Goal: Task Accomplishment & Management: Use online tool/utility

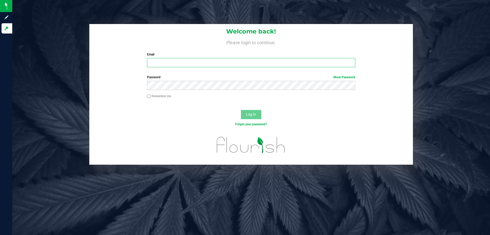
click at [212, 60] on input "Email" at bounding box center [251, 62] width 208 height 9
type input "[EMAIL_ADDRESS][DOMAIN_NAME]"
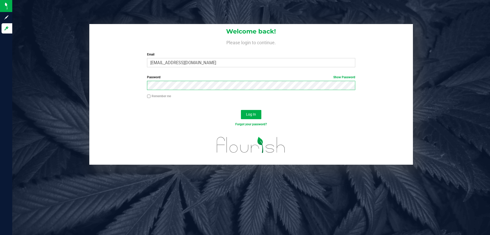
click at [241, 110] on button "Log In" at bounding box center [251, 114] width 20 height 9
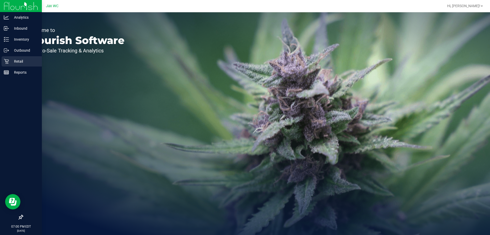
click at [5, 62] on icon at bounding box center [6, 61] width 5 height 5
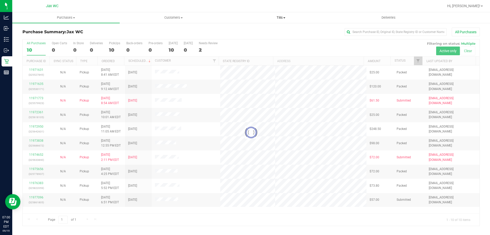
click at [283, 20] on span "Tills" at bounding box center [280, 17] width 107 height 5
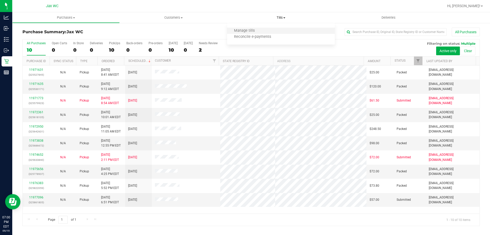
click at [253, 28] on li "Manage tills" at bounding box center [280, 31] width 107 height 6
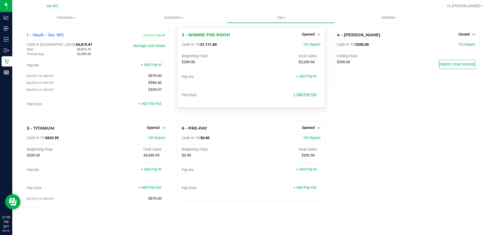
click at [307, 95] on link "+ Add Pay-Out" at bounding box center [304, 94] width 23 height 4
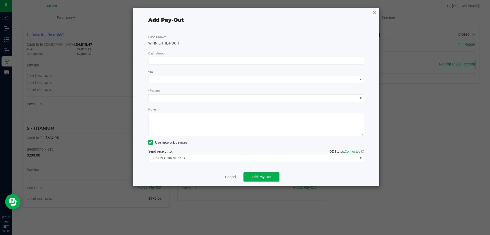
click at [375, 14] on icon "button" at bounding box center [375, 12] width 4 height 6
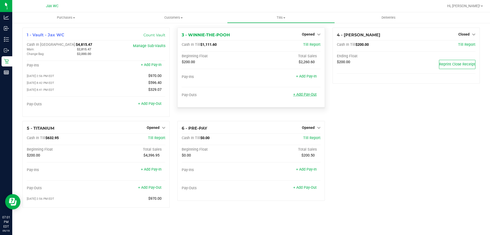
click at [311, 93] on link "+ Add Pay-Out" at bounding box center [304, 94] width 23 height 4
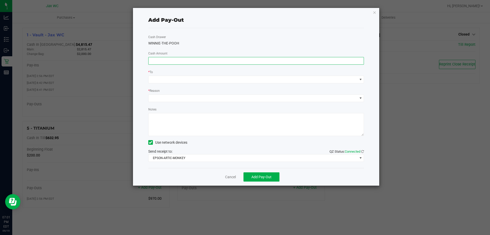
click at [220, 60] on input at bounding box center [256, 60] width 215 height 7
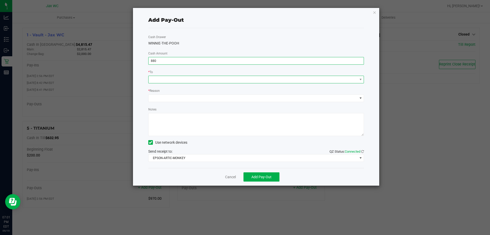
type input "$880.00"
click at [202, 77] on span at bounding box center [253, 79] width 209 height 7
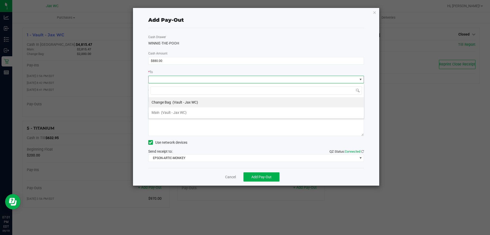
click at [198, 111] on li "Main (Vault - Jax WC)" at bounding box center [256, 112] width 215 height 10
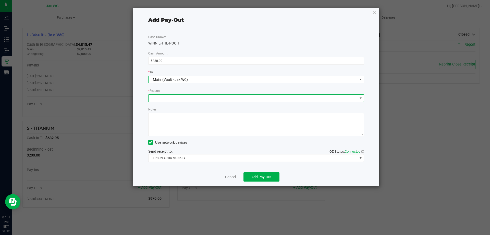
click at [187, 99] on span at bounding box center [253, 97] width 209 height 7
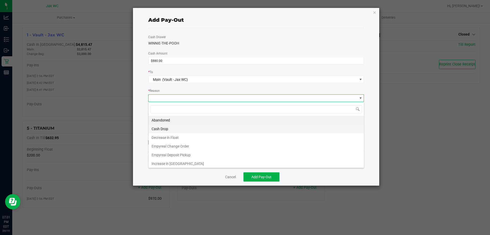
click at [194, 125] on li "Cash Drop" at bounding box center [256, 128] width 215 height 9
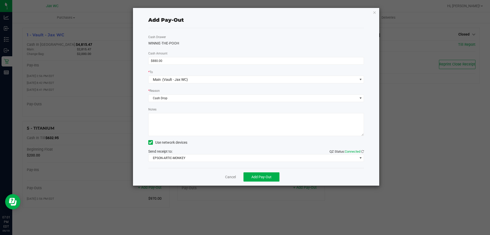
click at [186, 120] on textarea "Notes" at bounding box center [256, 124] width 216 height 23
type textarea "A.S."
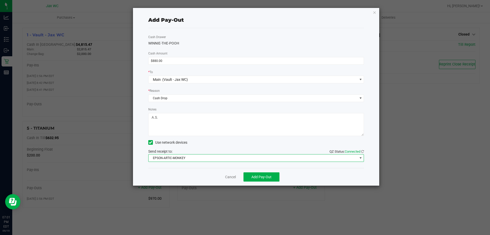
click at [190, 158] on span "EPSON-ARTIC-MONKEY" at bounding box center [253, 157] width 209 height 7
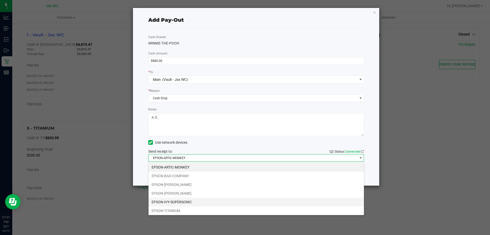
click at [202, 201] on li "EPSON-IVY-SUPERSONIC" at bounding box center [256, 201] width 215 height 9
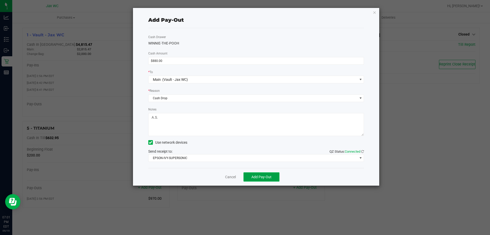
click at [249, 175] on button "Add Pay-Out" at bounding box center [262, 176] width 36 height 9
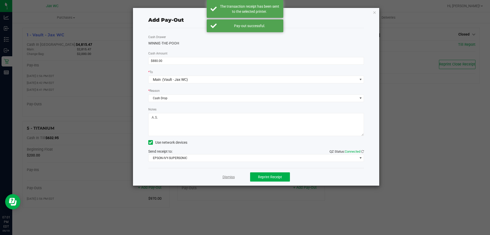
click at [228, 174] on div "Dismiss Reprint Receipt" at bounding box center [256, 177] width 216 height 18
click at [228, 174] on link "Dismiss" at bounding box center [229, 176] width 12 height 5
